Goal: Transaction & Acquisition: Book appointment/travel/reservation

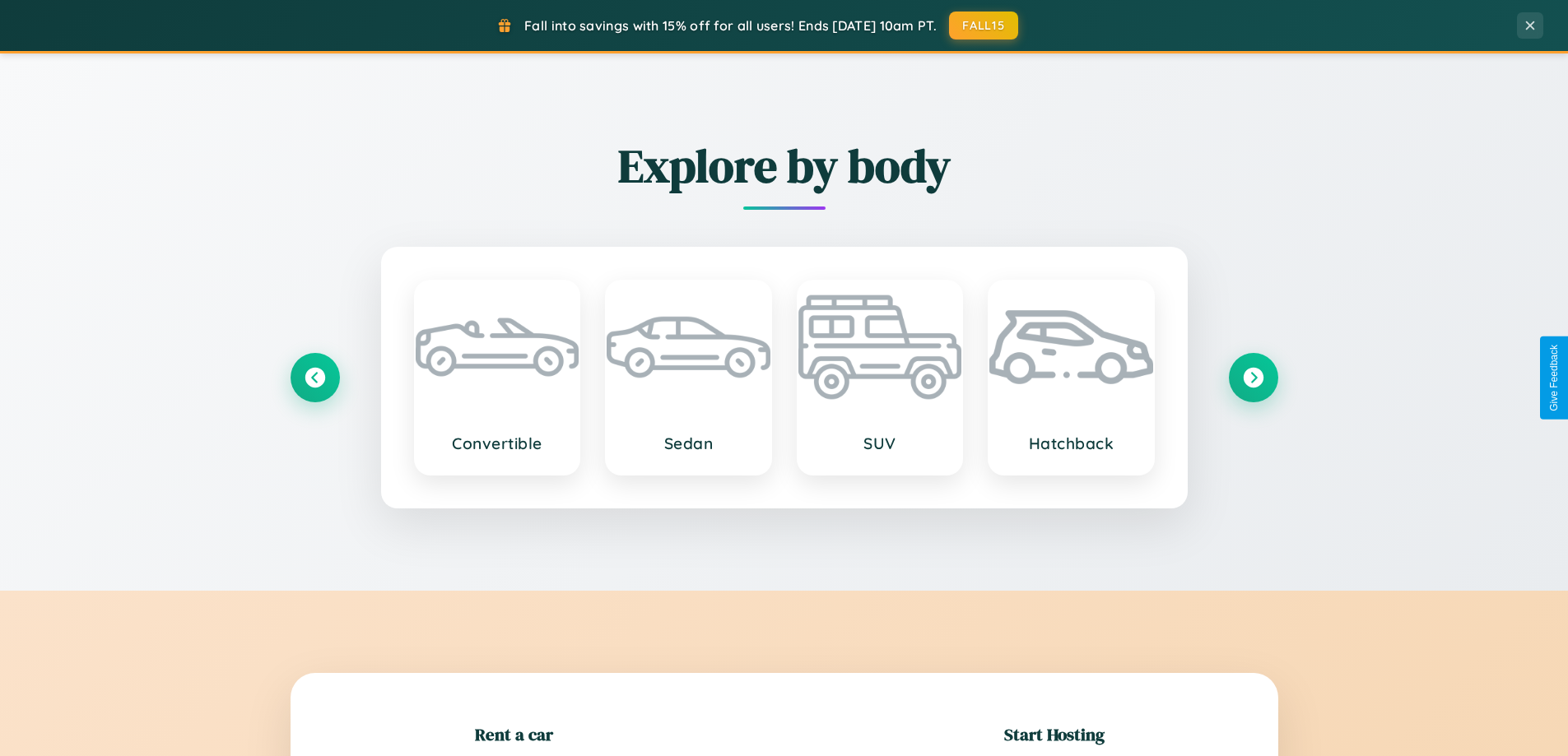
scroll to position [355, 0]
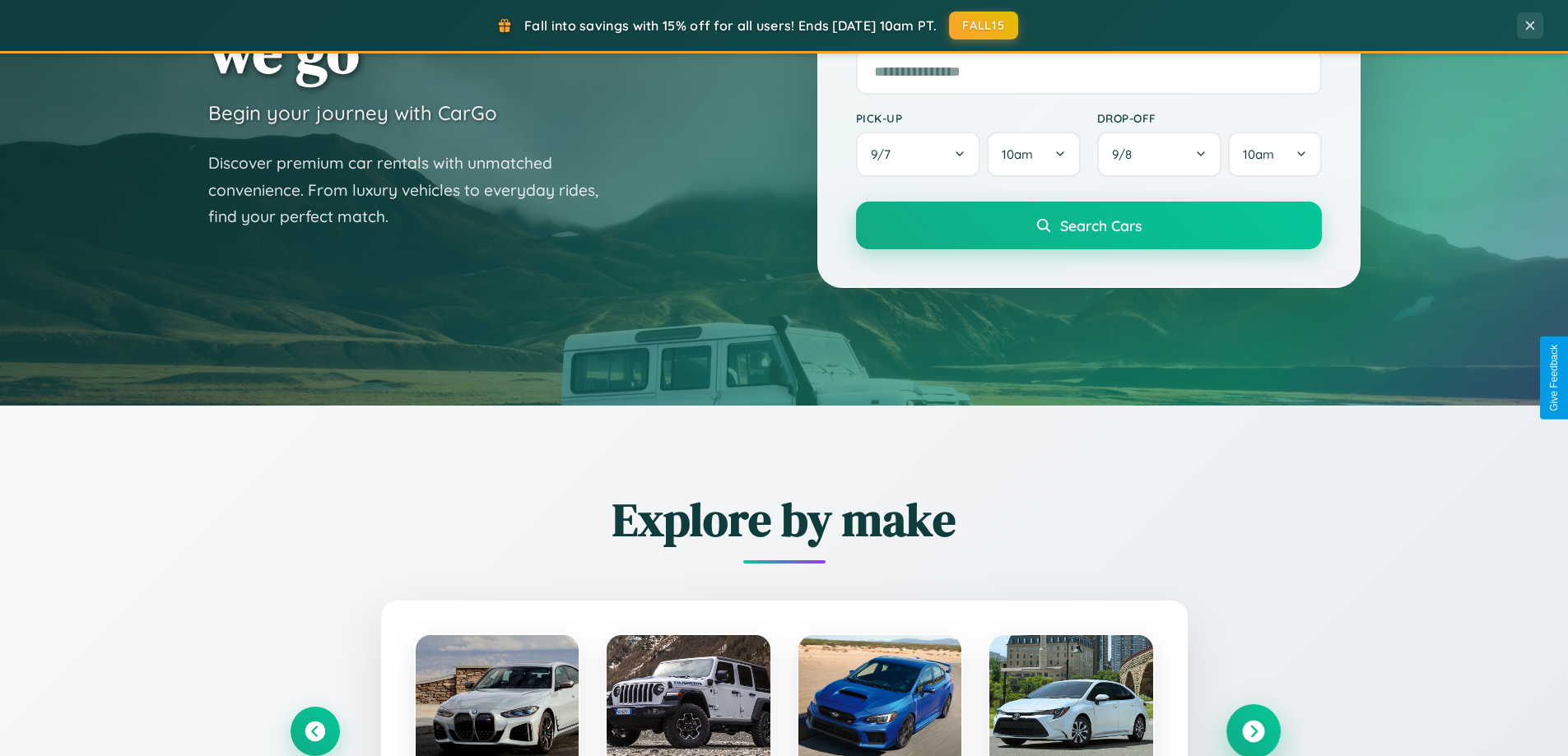
click at [1253, 731] on icon at bounding box center [1253, 732] width 22 height 22
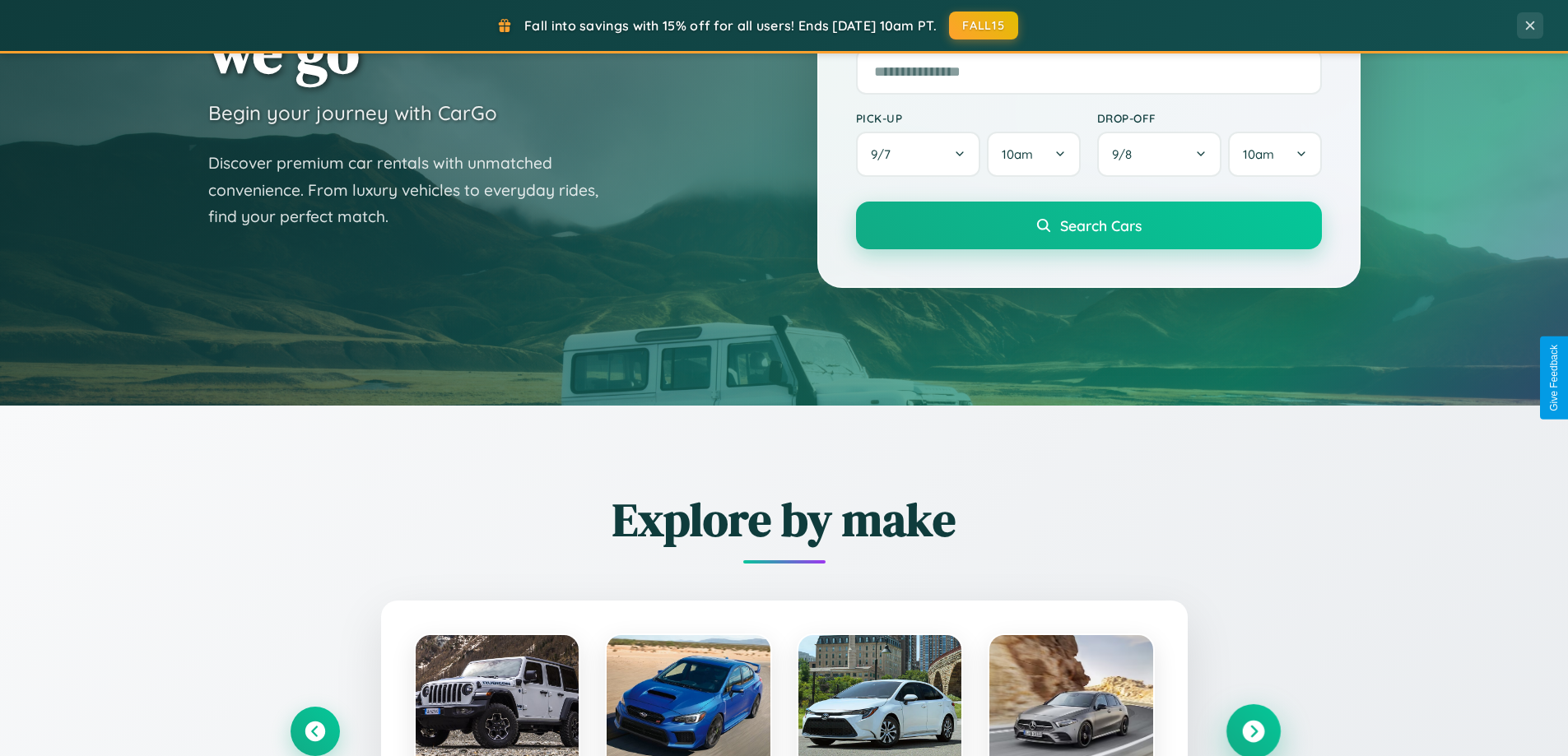
click at [1253, 730] on icon at bounding box center [1253, 732] width 22 height 22
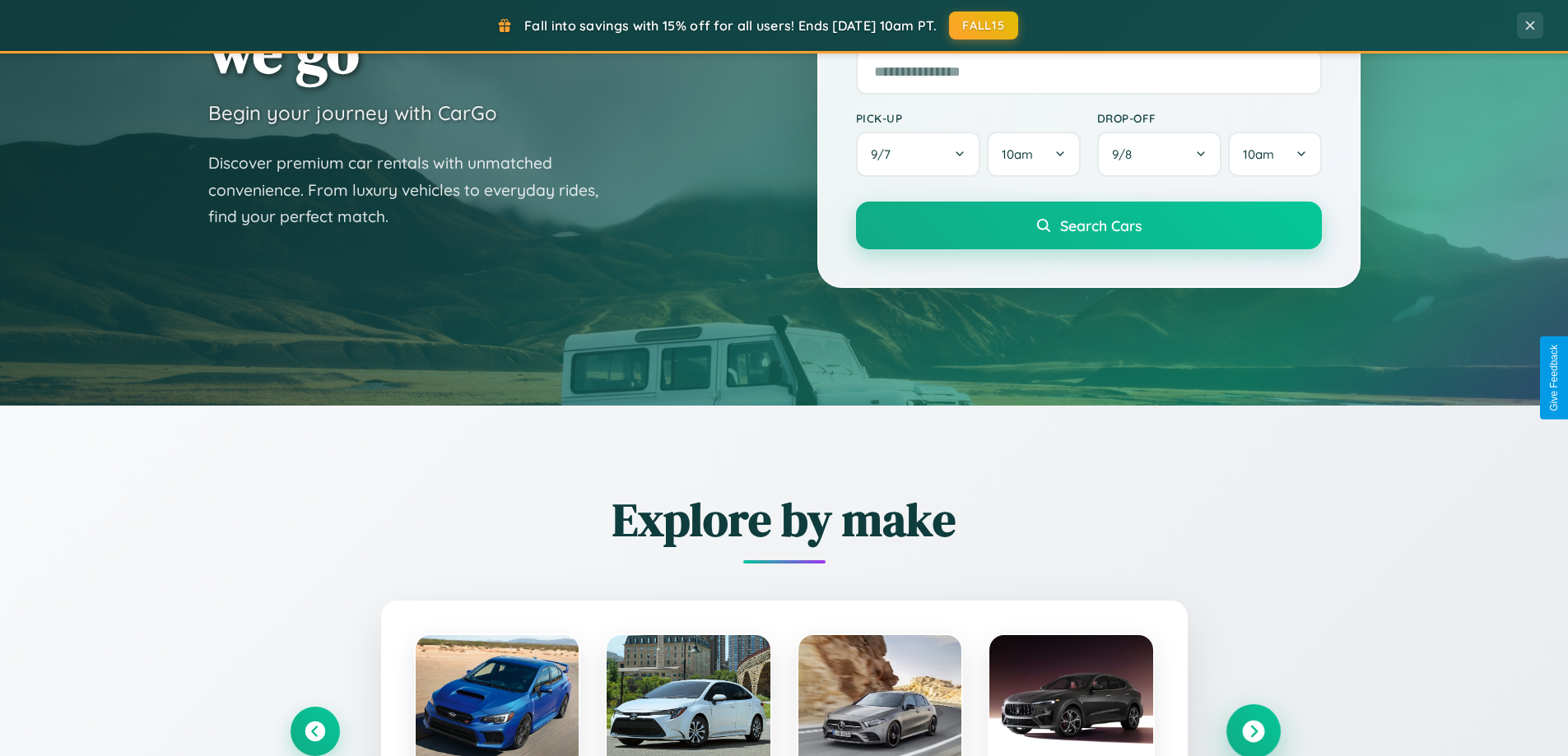
click at [1253, 730] on icon at bounding box center [1253, 732] width 22 height 22
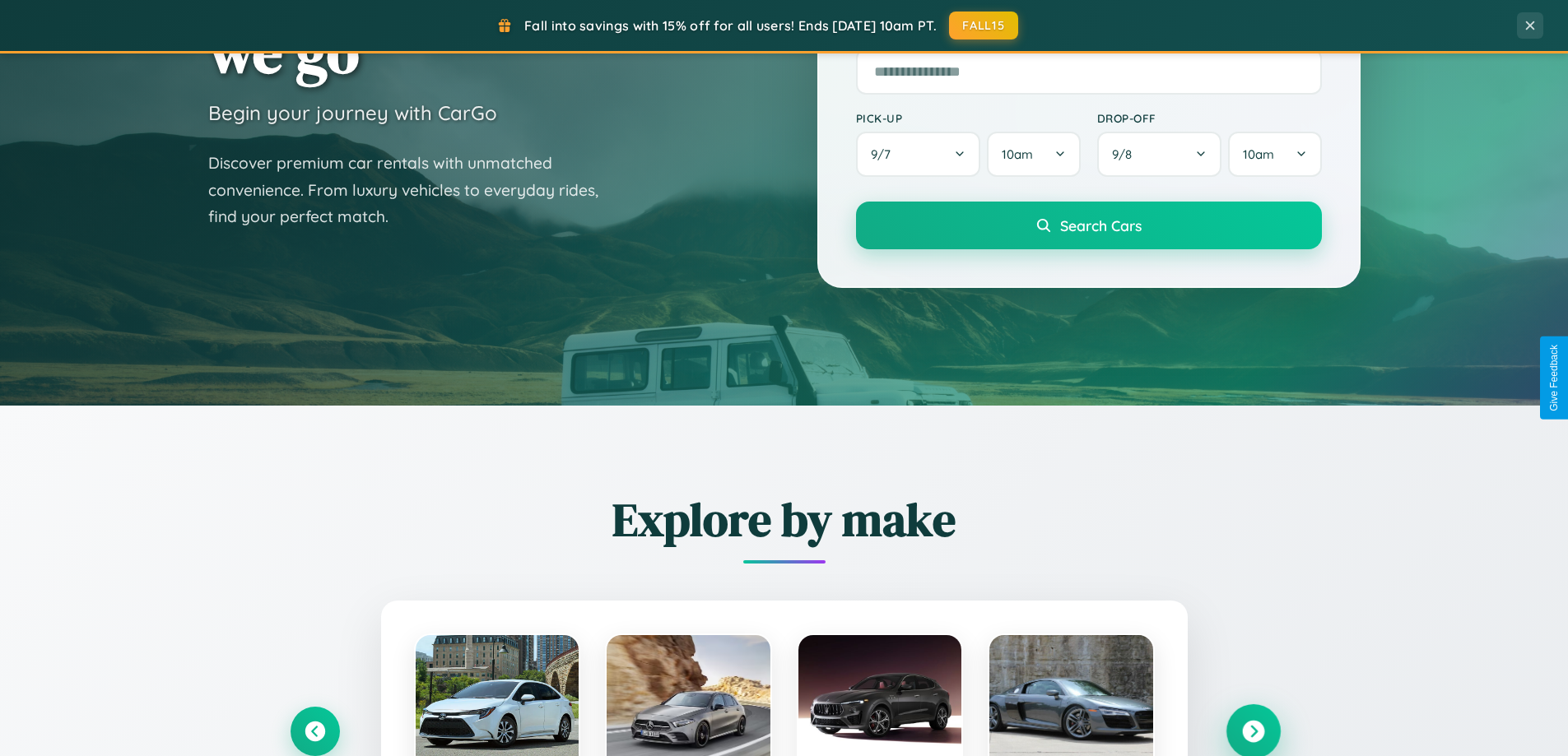
click at [1253, 730] on icon at bounding box center [1253, 732] width 22 height 22
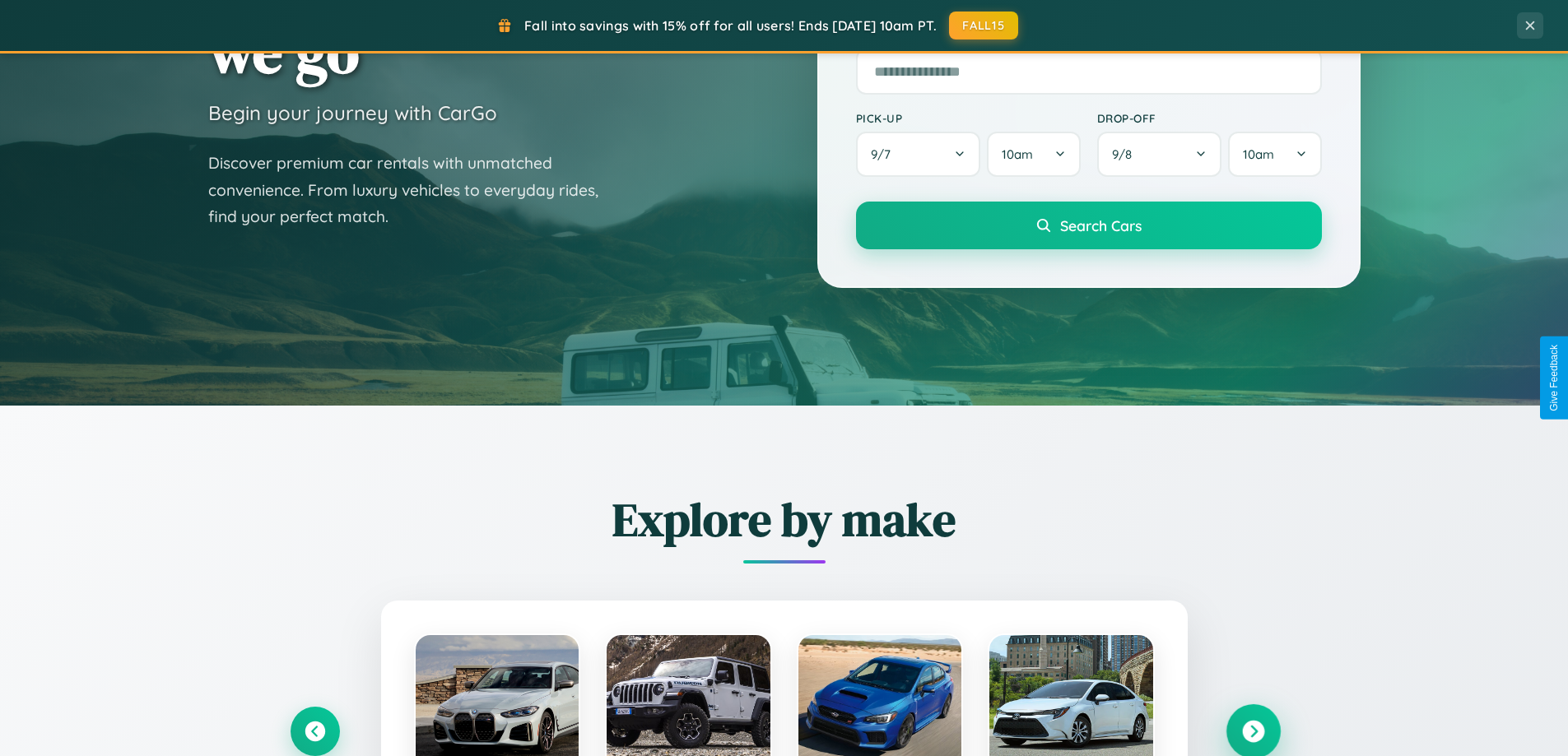
scroll to position [0, 0]
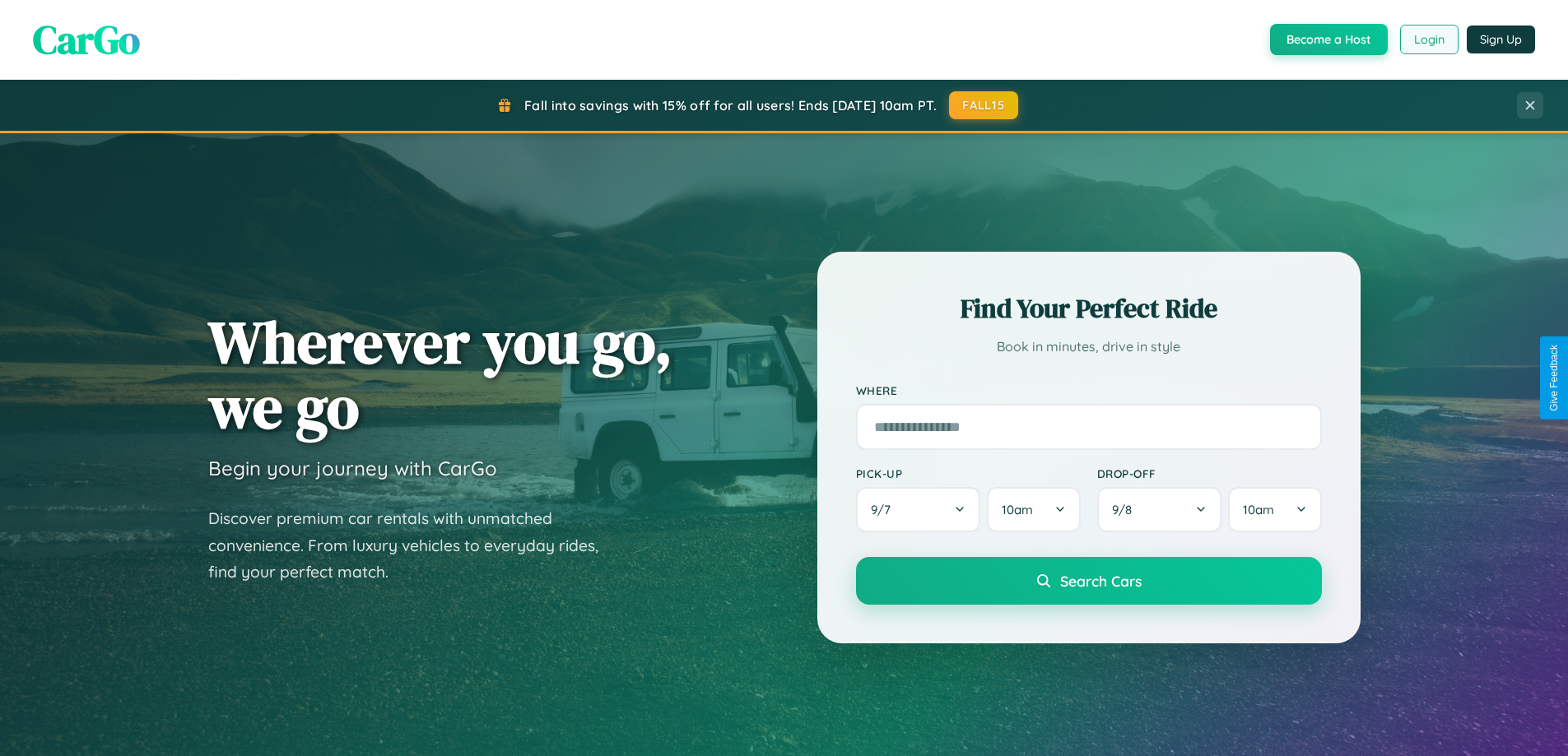
click at [1428, 40] on button "Login" at bounding box center [1429, 40] width 58 height 30
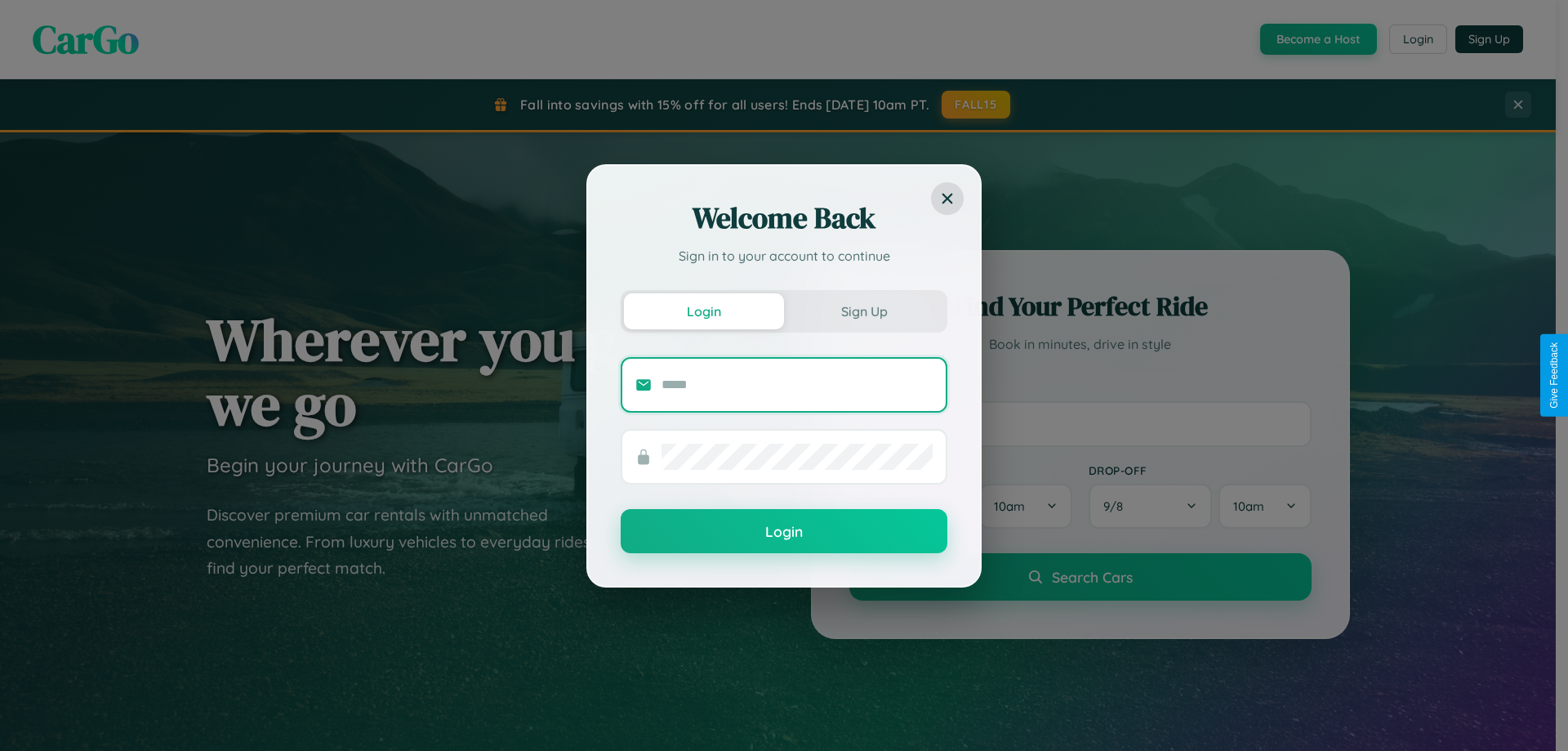
click at [797, 384] on input "text" at bounding box center [797, 385] width 271 height 27
type input "**********"
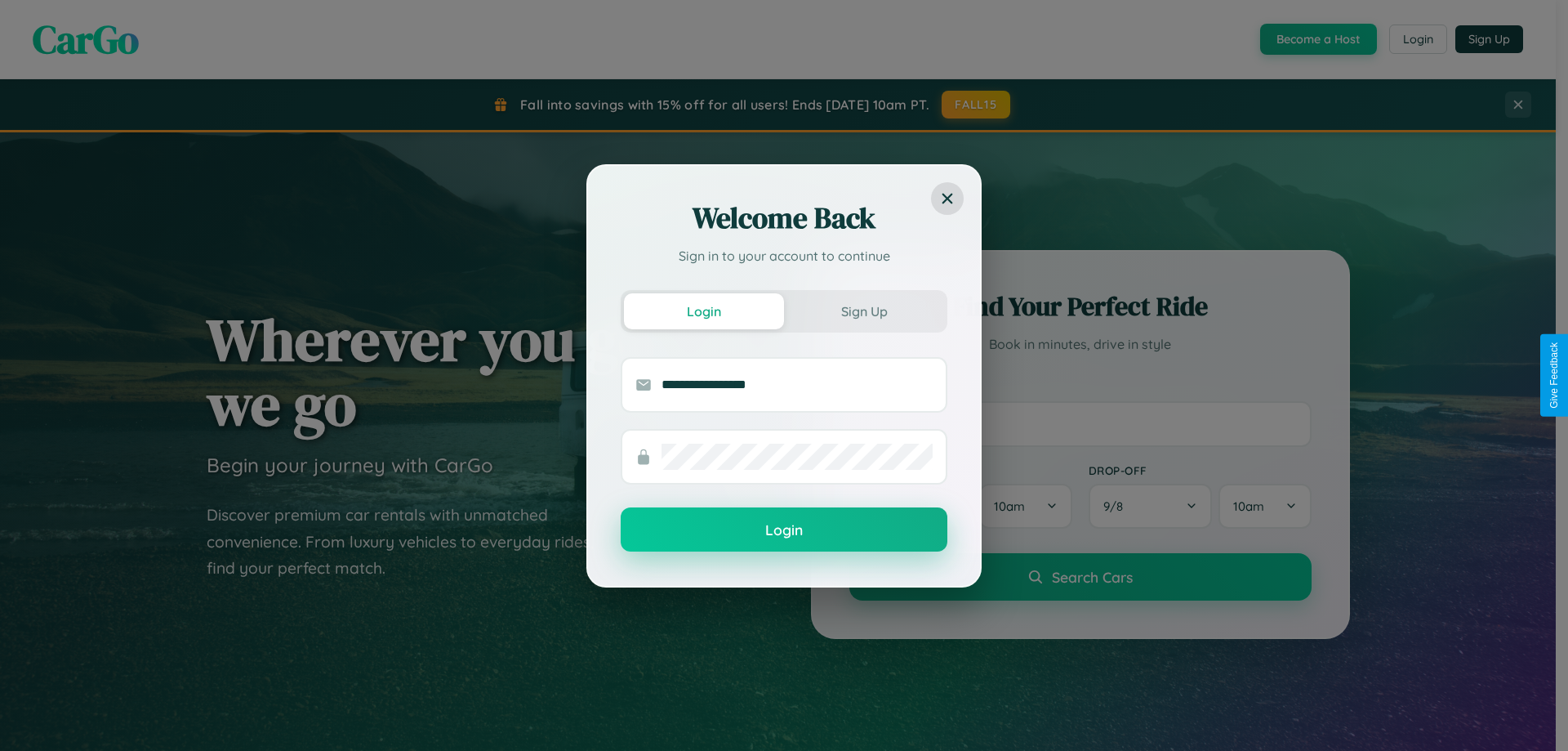
click at [784, 530] on button "Login" at bounding box center [784, 529] width 327 height 44
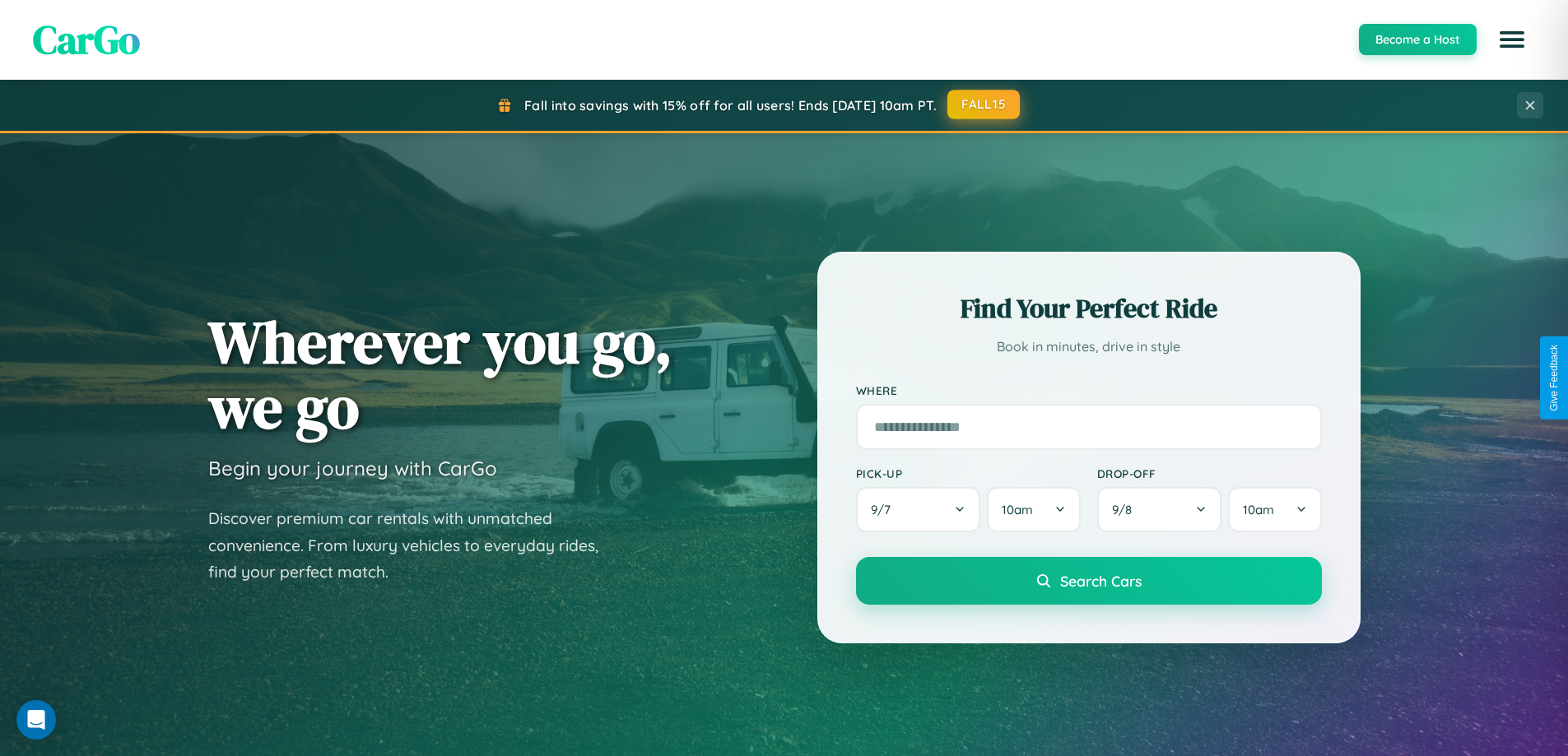
click at [984, 104] on button "FALL15" at bounding box center [983, 104] width 73 height 30
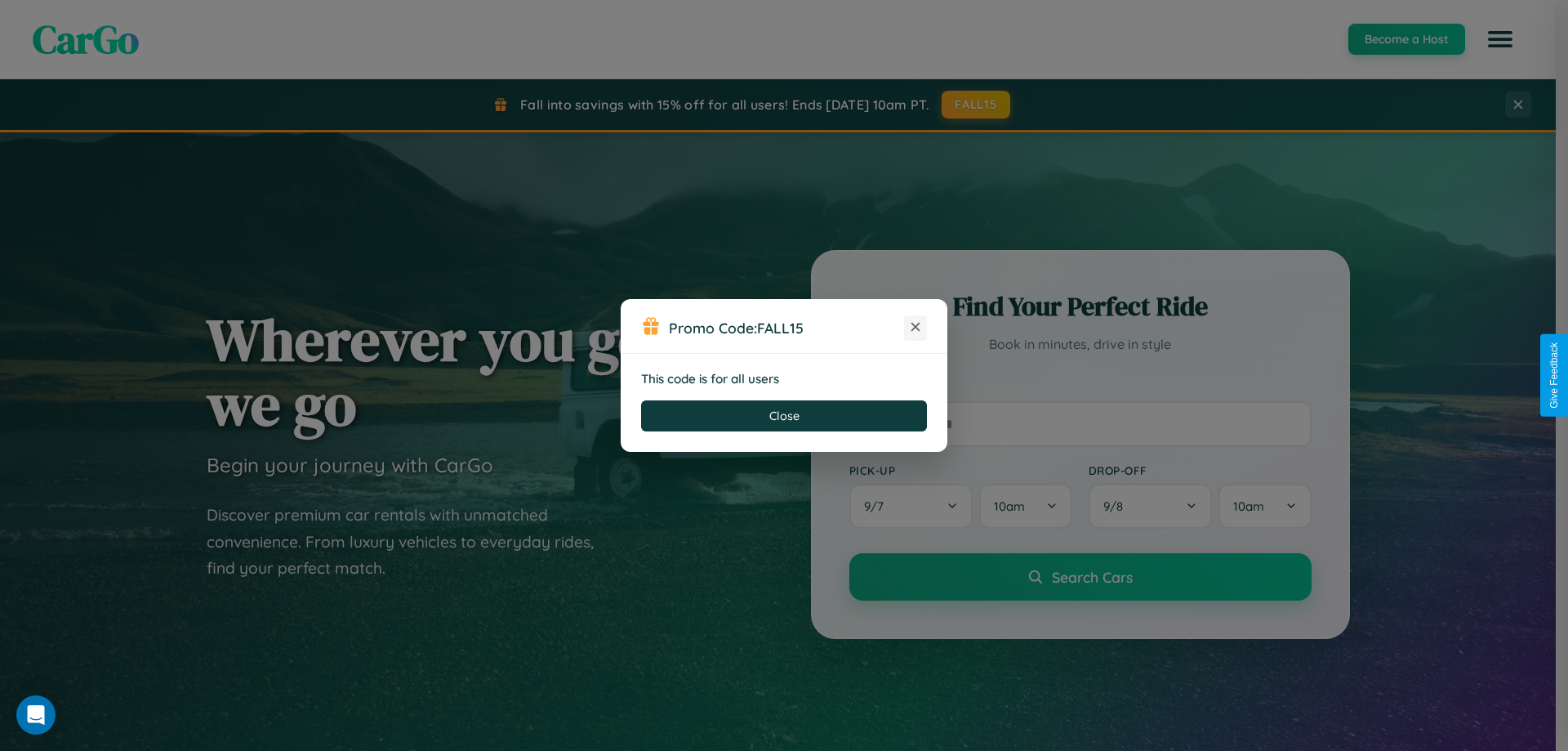
click at [915, 328] on icon at bounding box center [915, 327] width 16 height 16
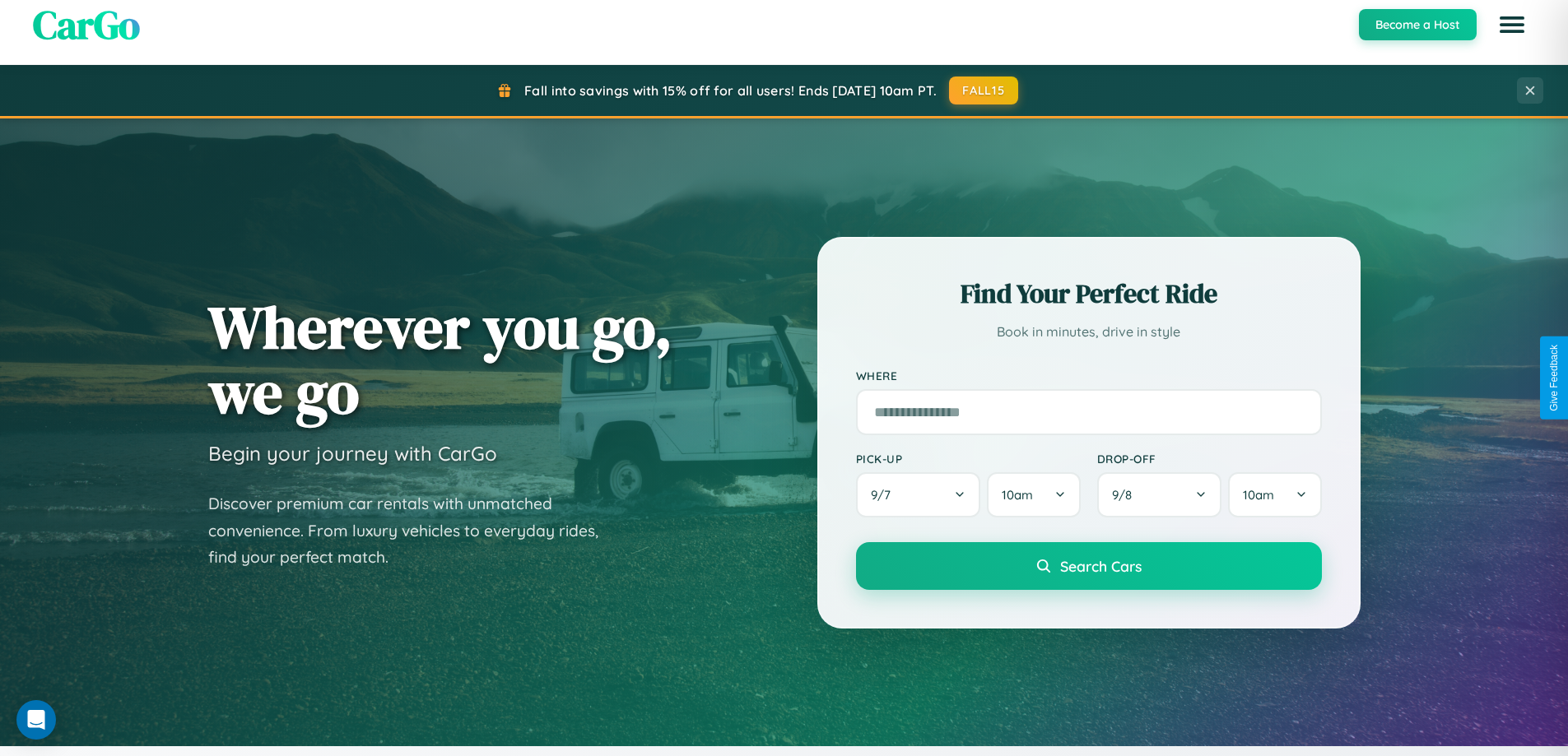
scroll to position [709, 0]
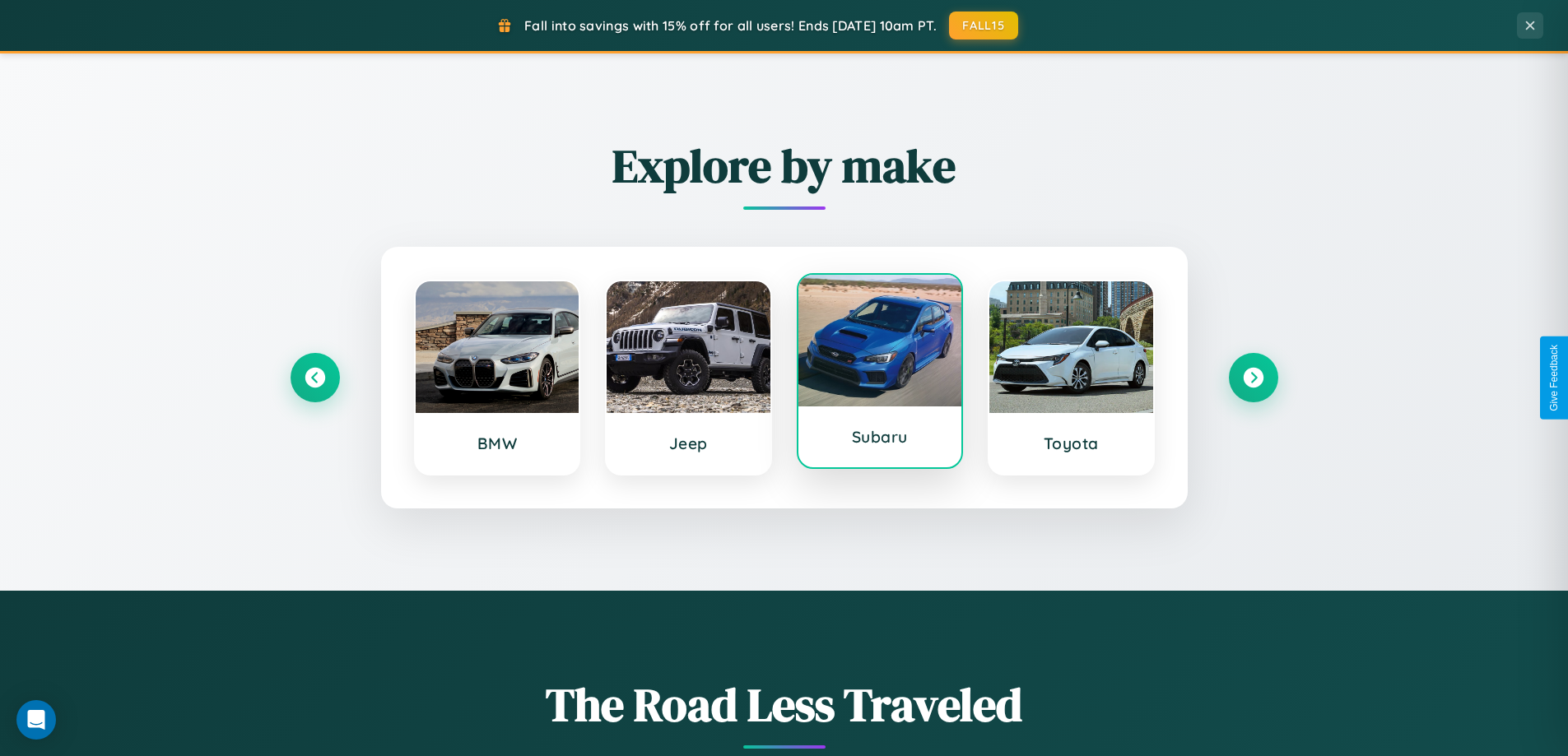
click at [879, 371] on div at bounding box center [881, 340] width 164 height 132
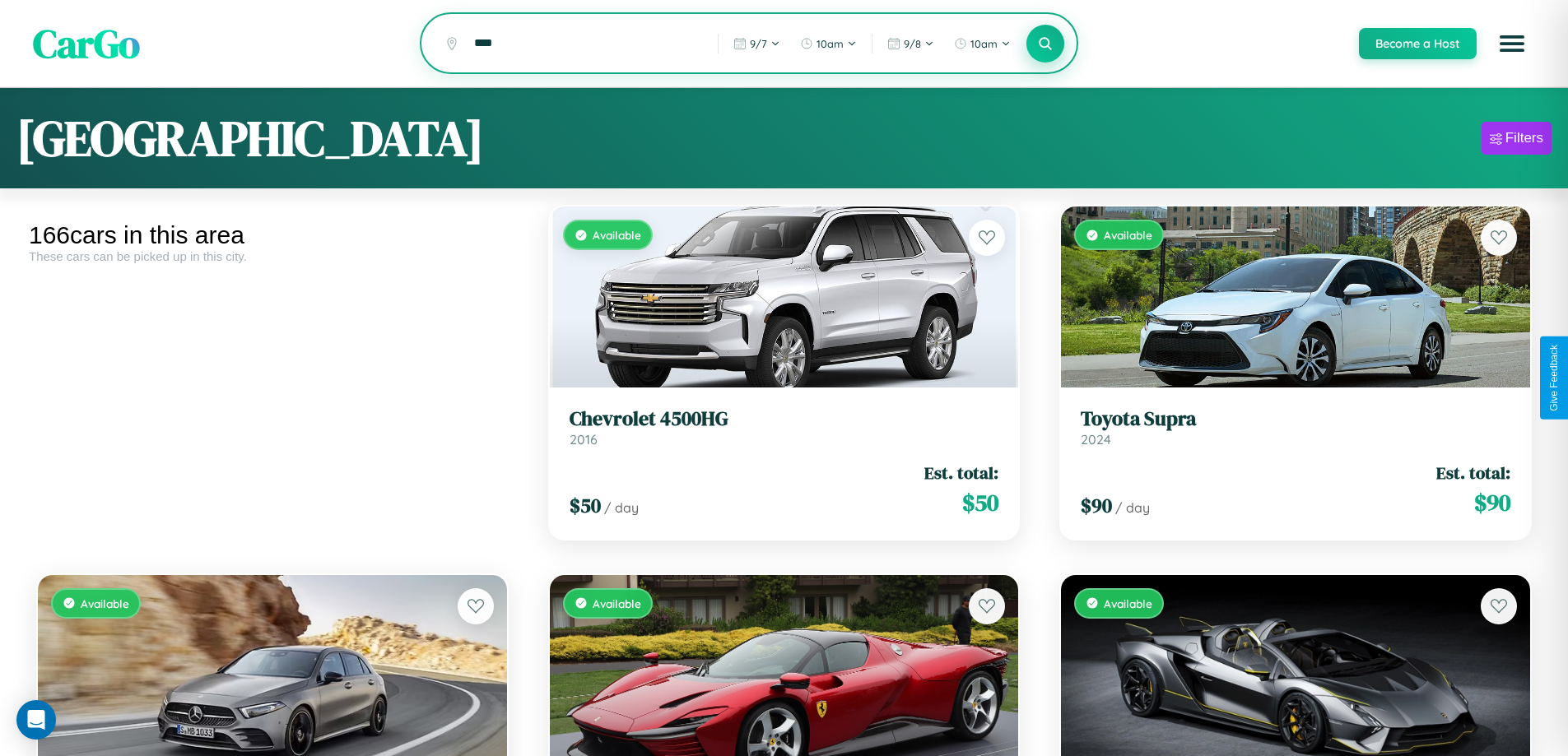
click at [1044, 44] on icon at bounding box center [1045, 42] width 16 height 16
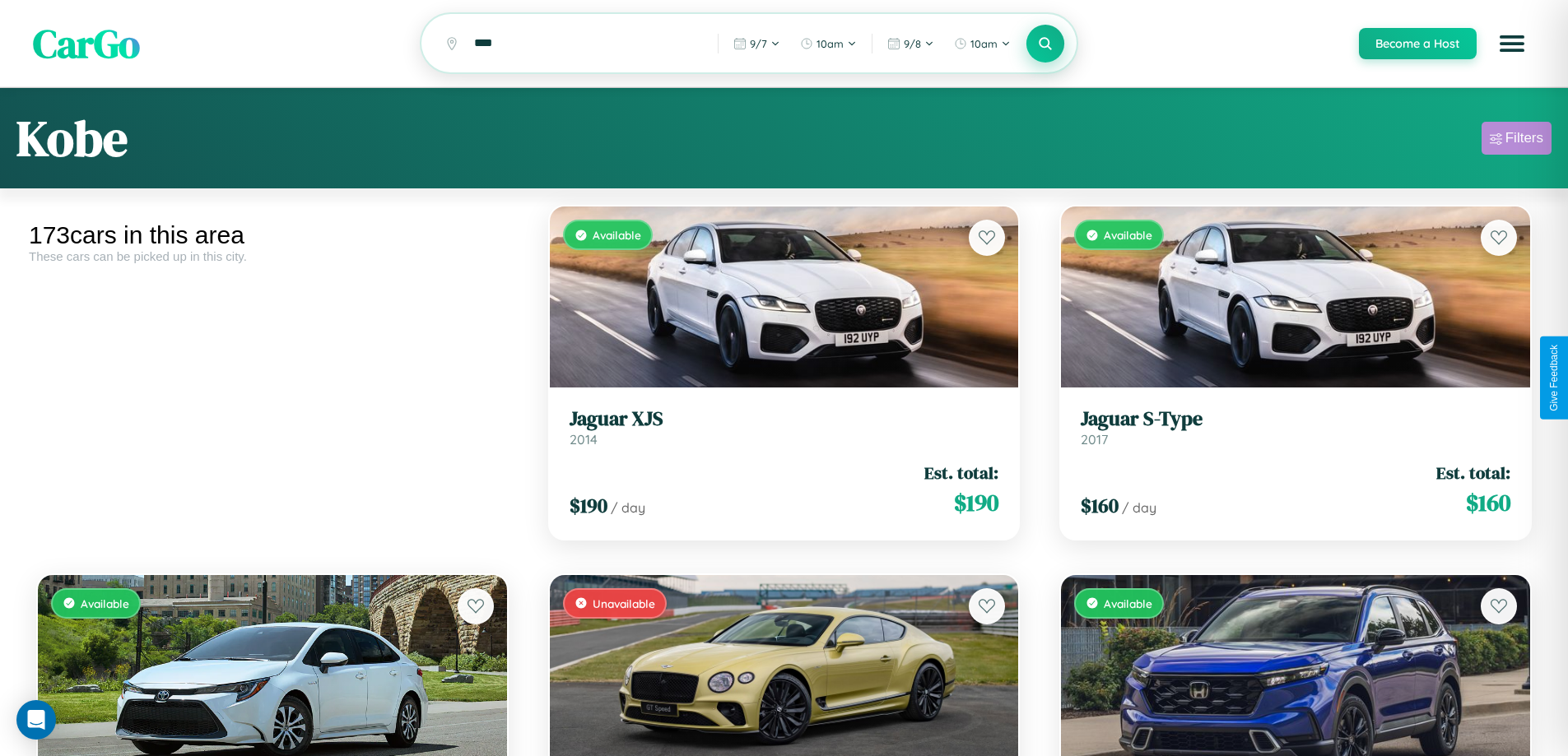
click at [1516, 141] on div "Filters" at bounding box center [1524, 138] width 38 height 17
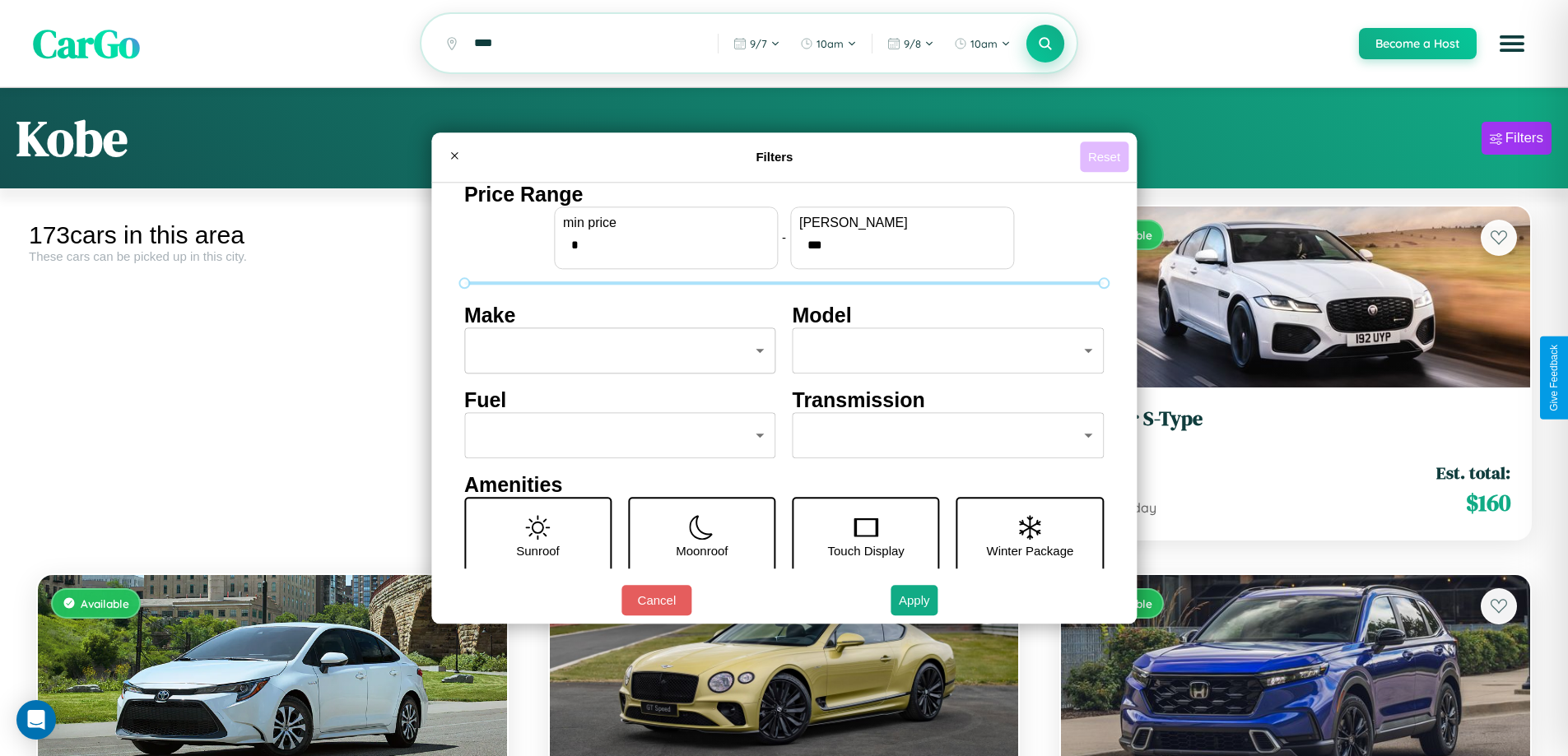
click at [1106, 157] on button "Reset" at bounding box center [1104, 156] width 49 height 30
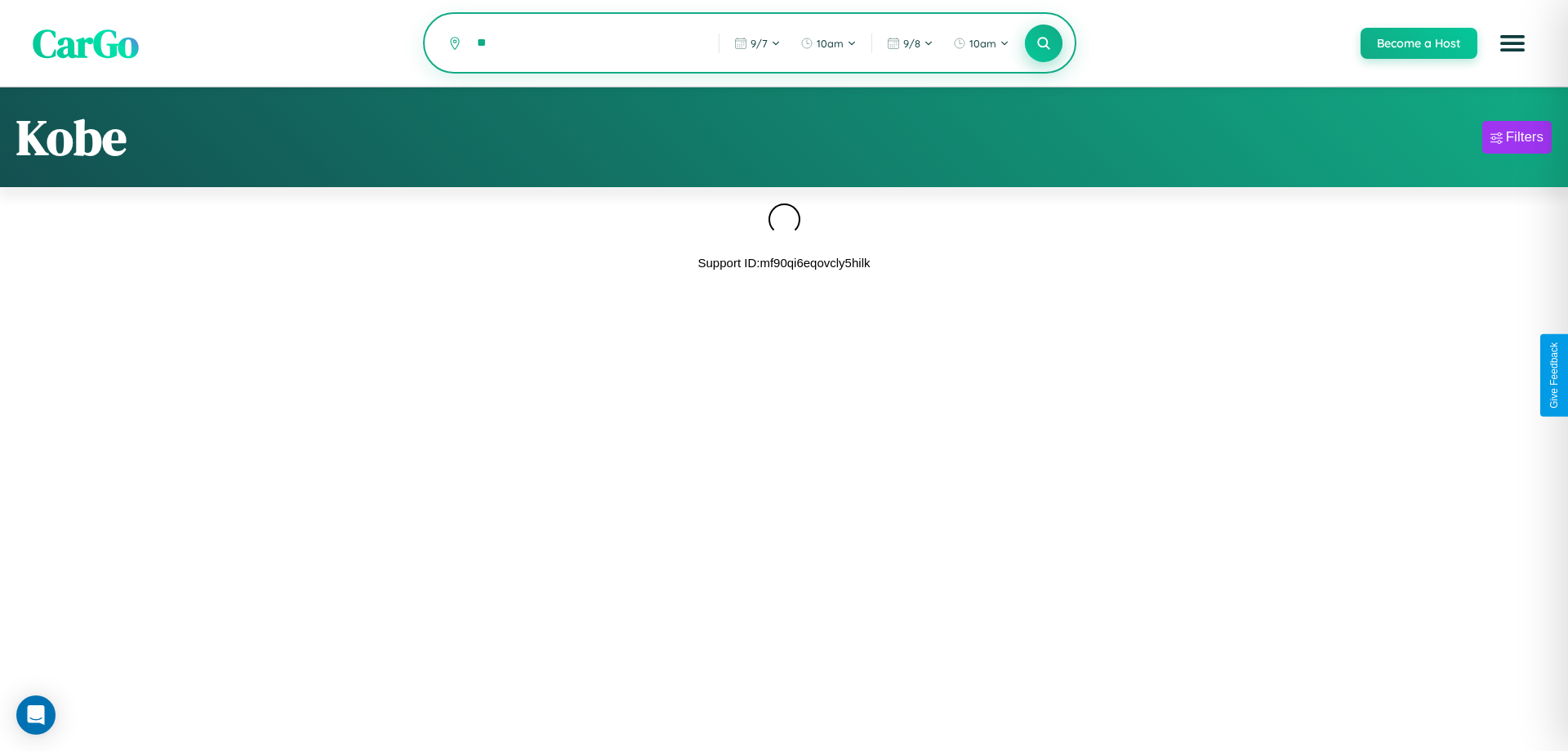
type input "*"
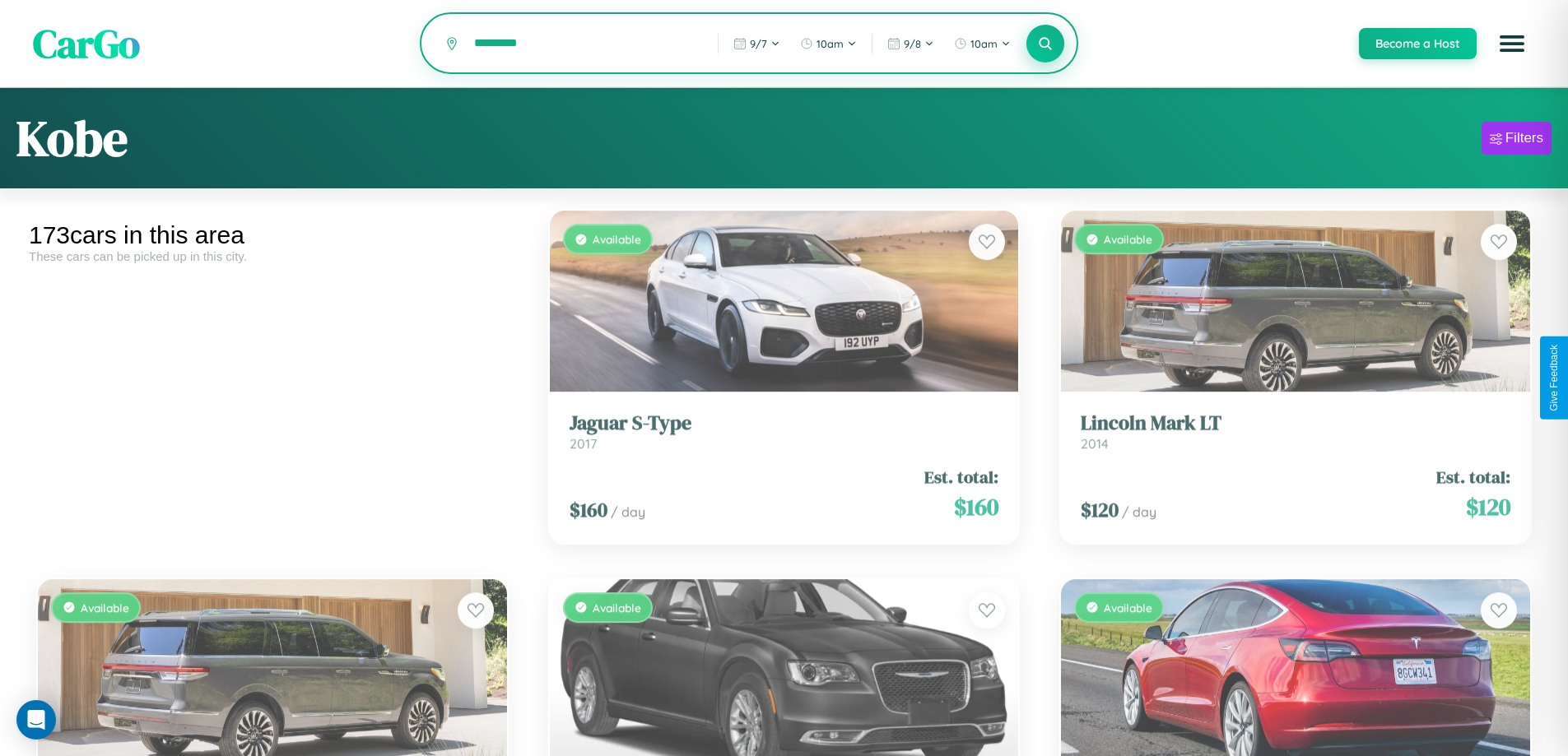
type input "*********"
click at [1044, 44] on icon at bounding box center [1045, 42] width 16 height 16
